Goal: Task Accomplishment & Management: Manage account settings

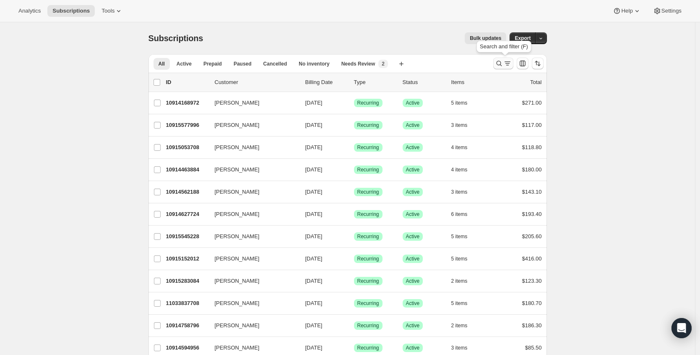
click at [507, 68] on button "Search and filter results" at bounding box center [503, 63] width 20 height 12
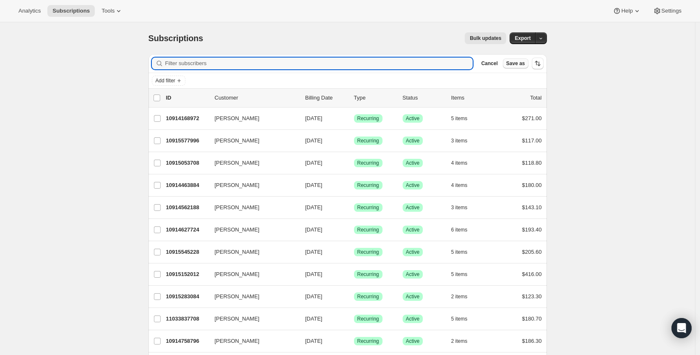
click at [506, 67] on button "Save as" at bounding box center [516, 63] width 26 height 10
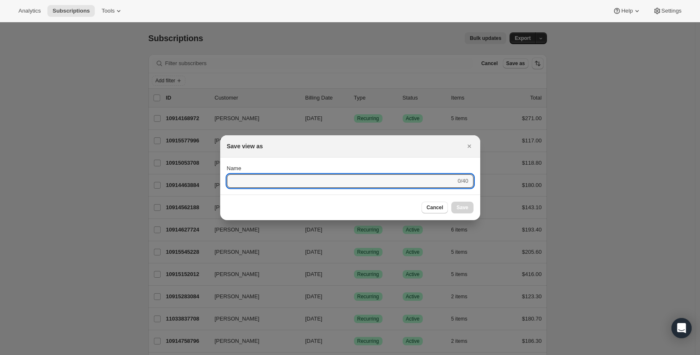
click at [457, 98] on div at bounding box center [350, 177] width 700 height 355
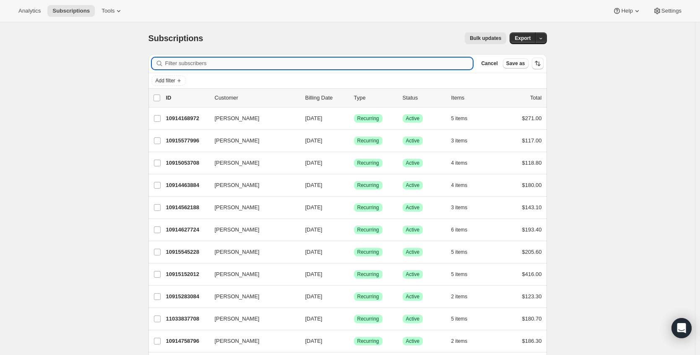
click at [436, 63] on input "Filter subscribers" at bounding box center [319, 63] width 308 height 12
paste input "hisbride4ever@gmail.com"
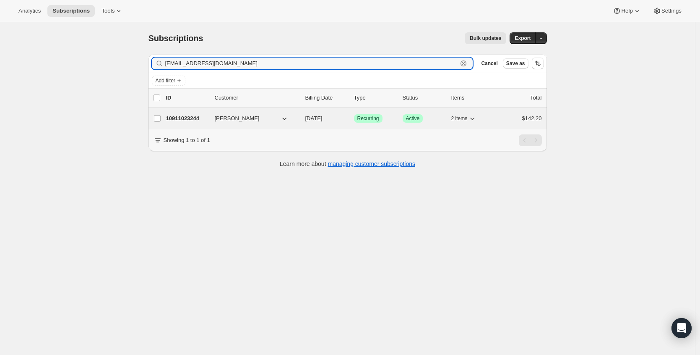
type input "hisbride4ever@gmail.com"
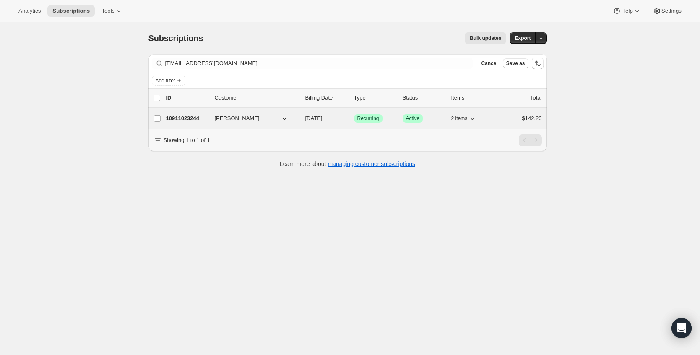
click at [179, 118] on p "10911023244" at bounding box center [187, 118] width 42 height 8
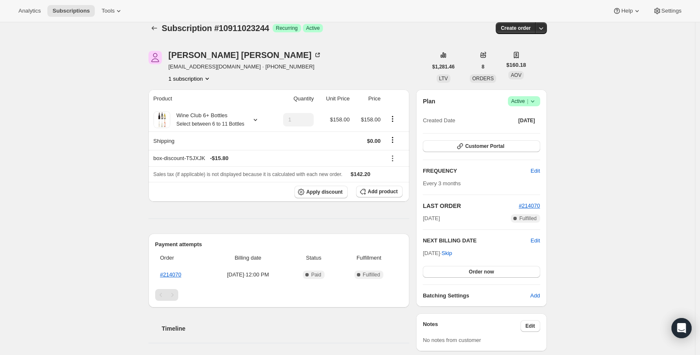
scroll to position [20, 0]
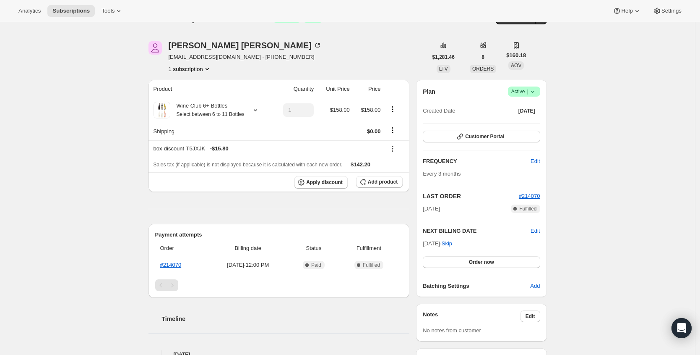
click at [531, 199] on span "#214070" at bounding box center [529, 196] width 21 height 8
click at [530, 196] on span "#214070" at bounding box center [529, 196] width 21 height 6
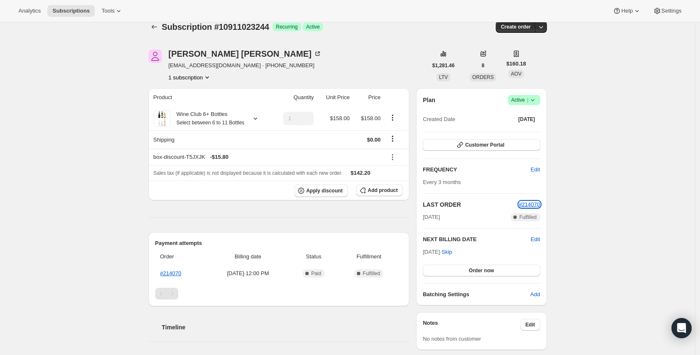
scroll to position [0, 0]
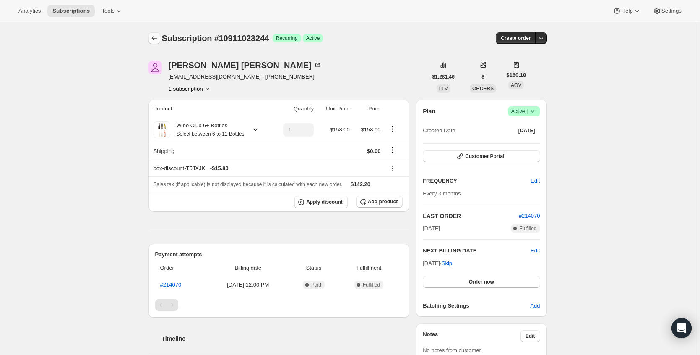
click at [157, 41] on icon "Subscriptions" at bounding box center [154, 38] width 8 height 8
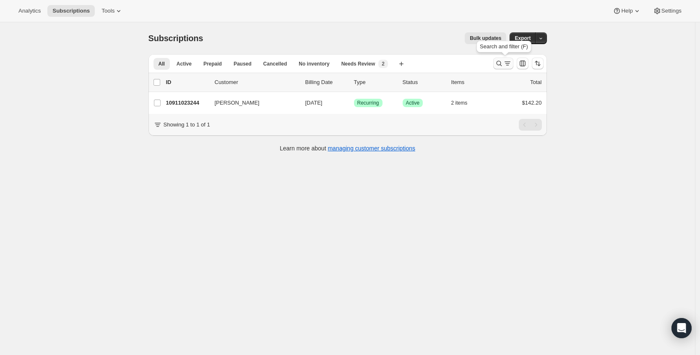
click at [508, 63] on icon "Search and filter results" at bounding box center [508, 63] width 8 height 8
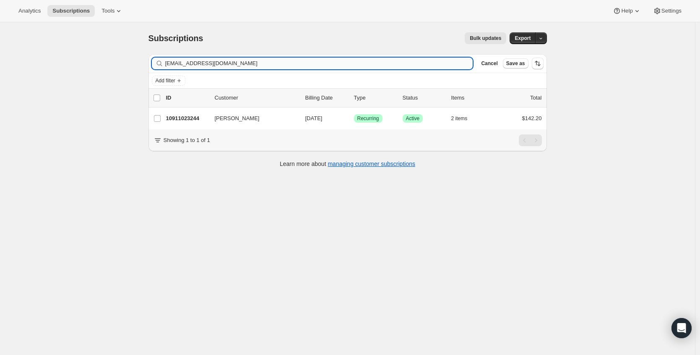
click at [281, 63] on input "hisbride4ever@gmail.com" at bounding box center [319, 63] width 308 height 12
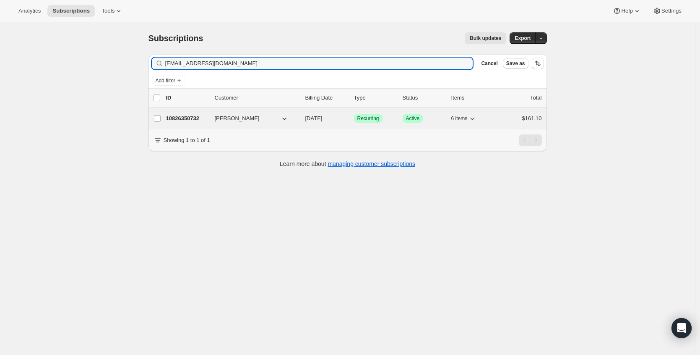
type input "elizabethrleonard@yahoo.com"
click at [180, 119] on p "10826350732" at bounding box center [187, 118] width 42 height 8
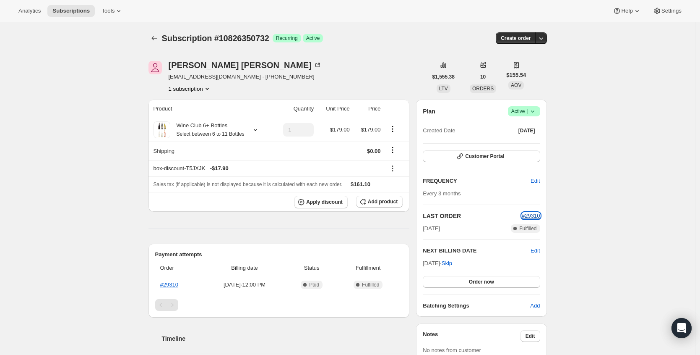
click at [532, 214] on span "#29310" at bounding box center [531, 215] width 18 height 6
